Goal: Task Accomplishment & Management: Manage account settings

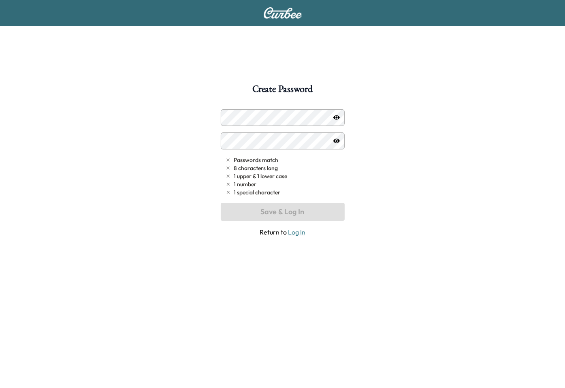
click at [334, 117] on icon "button" at bounding box center [336, 117] width 6 height 4
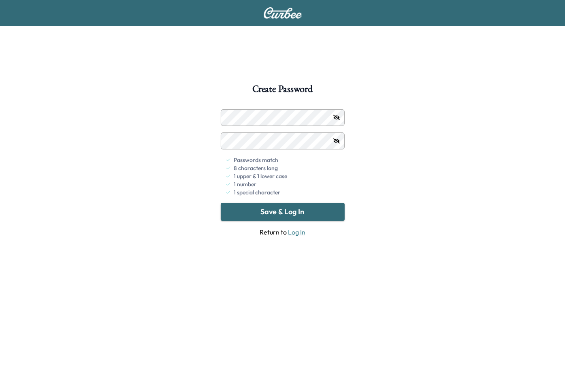
click at [282, 211] on button "Save & Log In" at bounding box center [283, 212] width 124 height 18
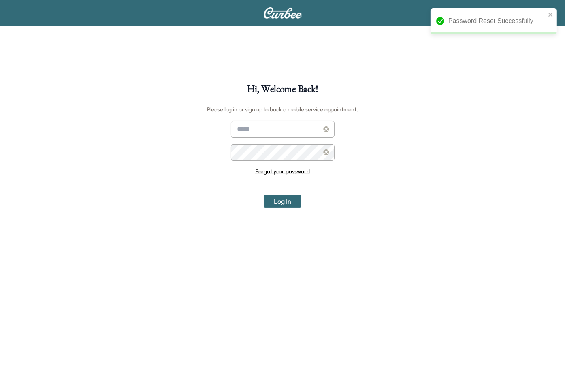
click at [263, 130] on input "text" at bounding box center [283, 129] width 104 height 17
type input "**********"
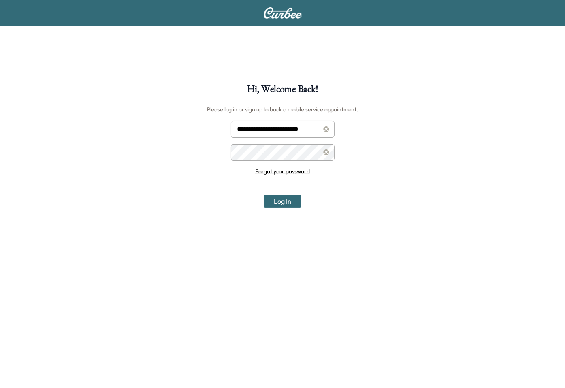
click at [264, 195] on button "Log In" at bounding box center [283, 201] width 38 height 13
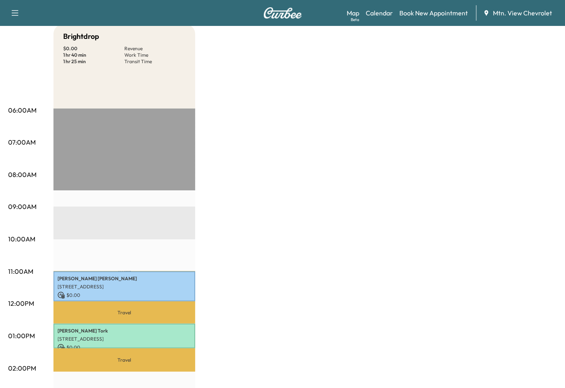
scroll to position [122, 0]
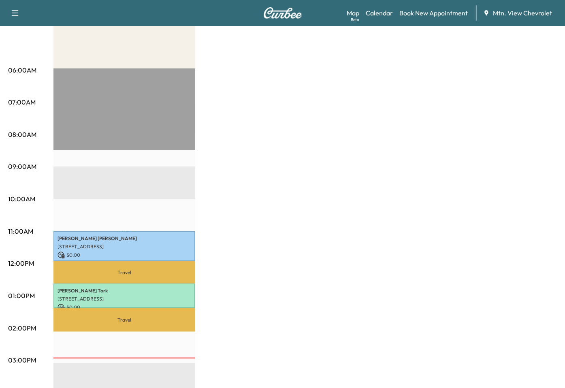
click at [350, 58] on div "Brightdrop $ 0.00 Revenue 1 hr 40 min Work Time 1 hr 25 min Transit Time Travel…" at bounding box center [304, 288] width 503 height 608
